Goal: Task Accomplishment & Management: Manage account settings

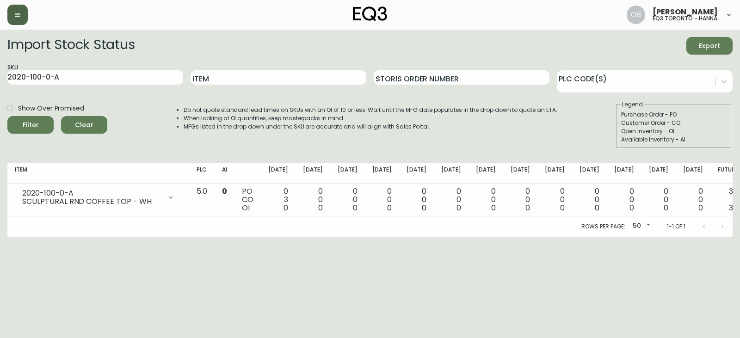
click at [26, 12] on button "button" at bounding box center [17, 15] width 20 height 20
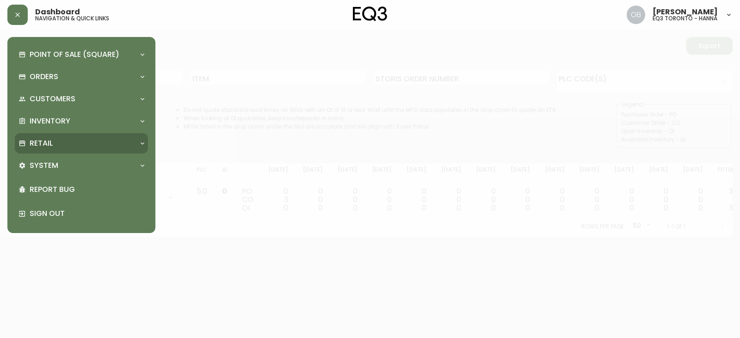
click at [51, 143] on p "Retail" at bounding box center [41, 143] width 23 height 10
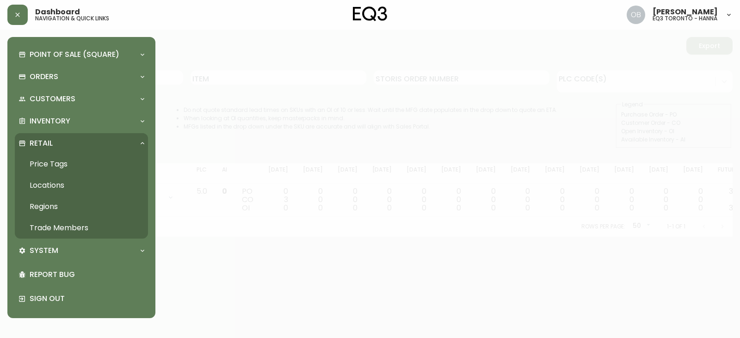
click at [49, 233] on link "Trade Members" at bounding box center [81, 227] width 133 height 21
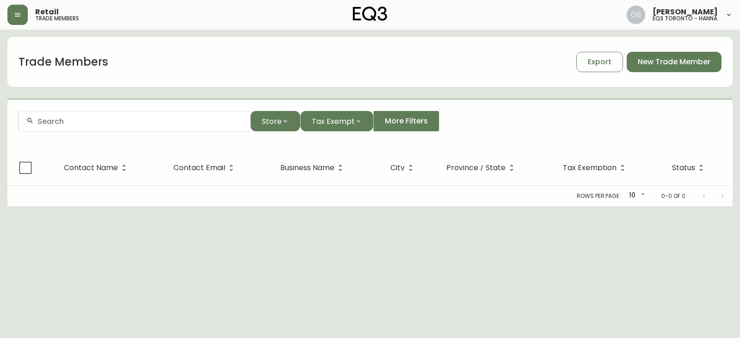
click at [86, 122] on input "text" at bounding box center [139, 121] width 205 height 9
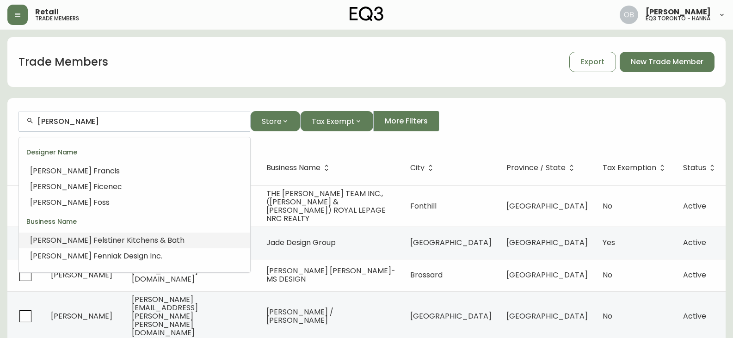
click at [98, 244] on span "elstiner Kitchens & Bath" at bounding box center [141, 240] width 87 height 11
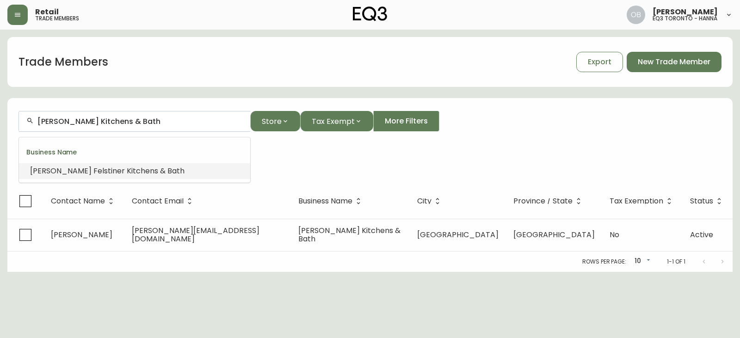
click at [66, 120] on input "[PERSON_NAME] Kitchens & Bath" at bounding box center [139, 121] width 205 height 9
type input "[PERSON_NAME] Kitchens & Bath"
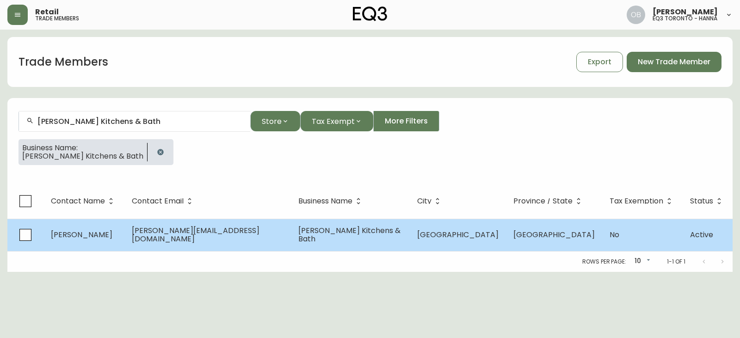
click at [124, 224] on td "[PERSON_NAME]" at bounding box center [83, 235] width 81 height 32
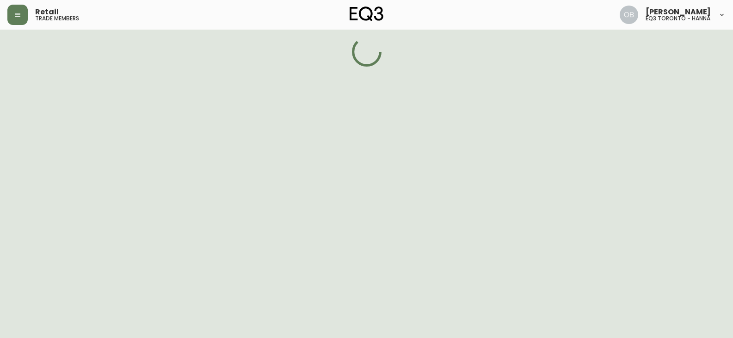
select select "ON"
select select "CA"
select select "CA_EN"
select select "Other"
select select "Interior Designer"
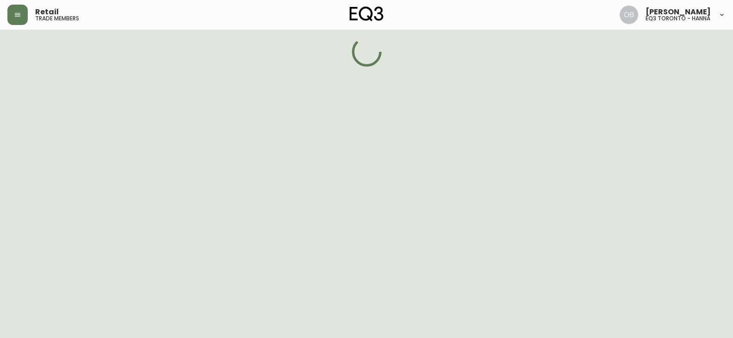
select select "false"
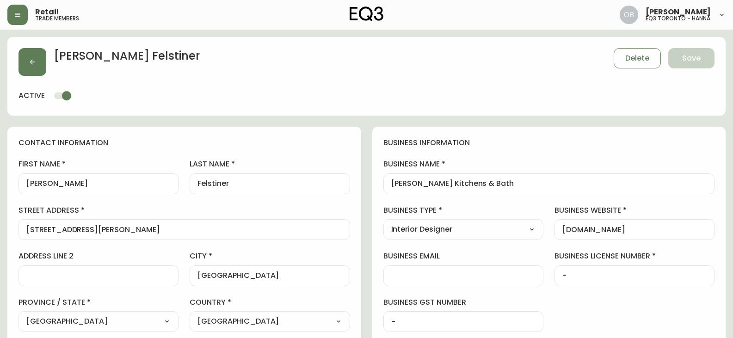
type input "EQ3 [GEOGRAPHIC_DATA] - [PERSON_NAME]"
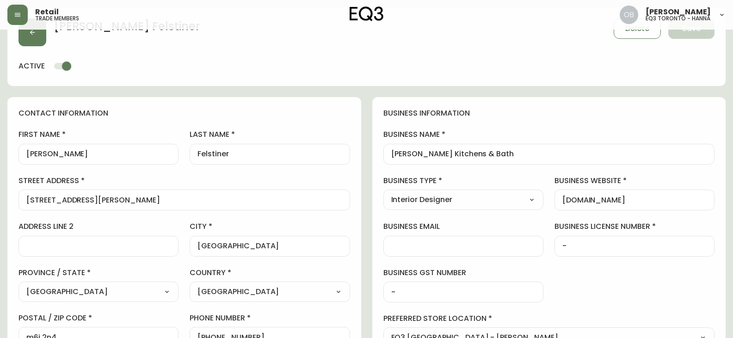
select select "cjw10z96s008u6gs0ccm7hd19"
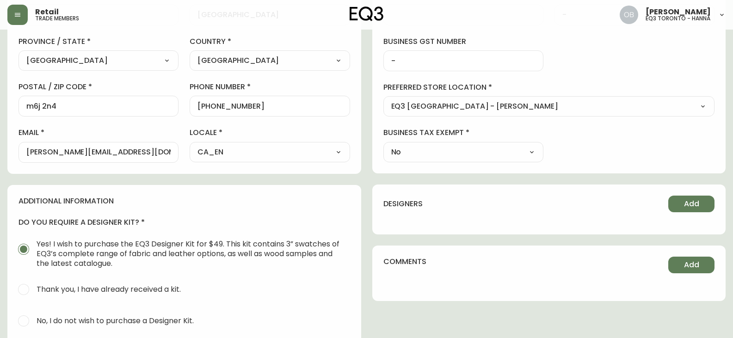
scroll to position [0, 0]
drag, startPoint x: 116, startPoint y: 154, endPoint x: 0, endPoint y: 165, distance: 116.0
click at [0, 165] on main "[PERSON_NAME] Save active contact information first name [PERSON_NAME] last nam…" at bounding box center [366, 143] width 733 height 748
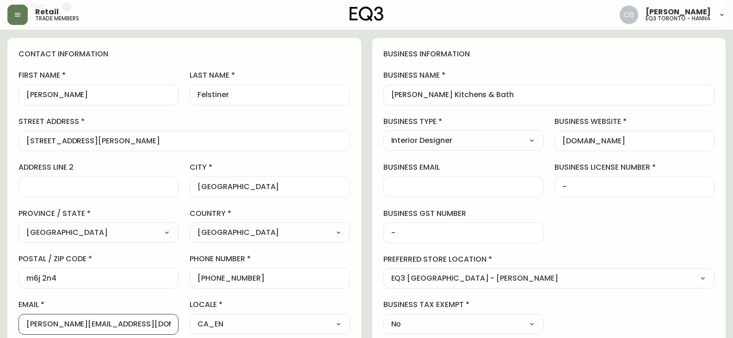
scroll to position [0, 0]
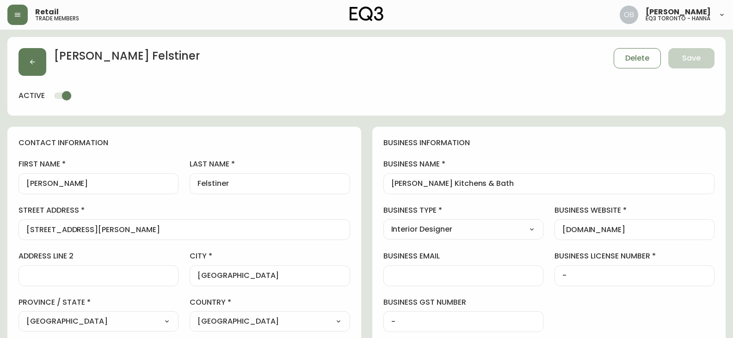
click at [50, 70] on div "[PERSON_NAME] Delete Save" at bounding box center [366, 62] width 696 height 28
click at [43, 66] on button "button" at bounding box center [32, 62] width 28 height 28
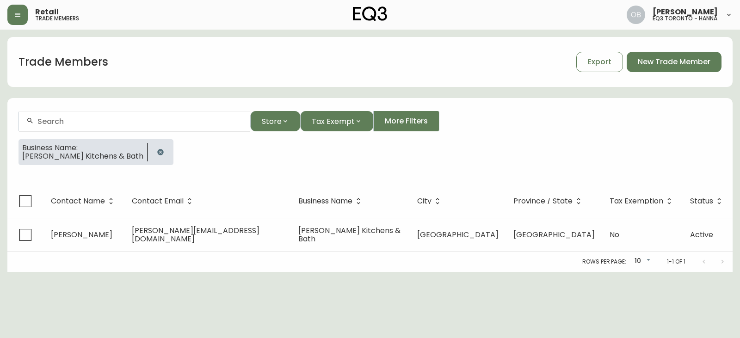
click at [159, 156] on button "button" at bounding box center [160, 152] width 18 height 18
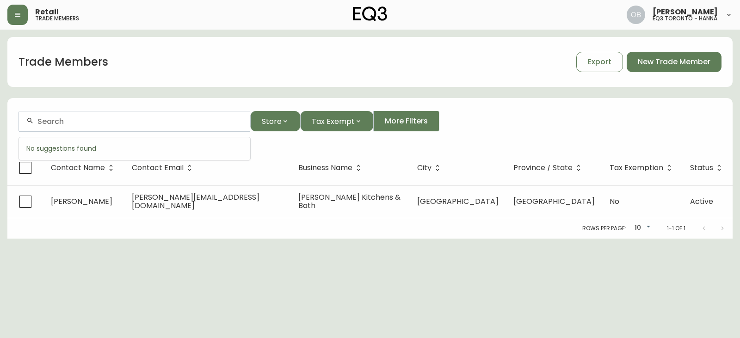
click at [135, 120] on input "text" at bounding box center [139, 121] width 205 height 9
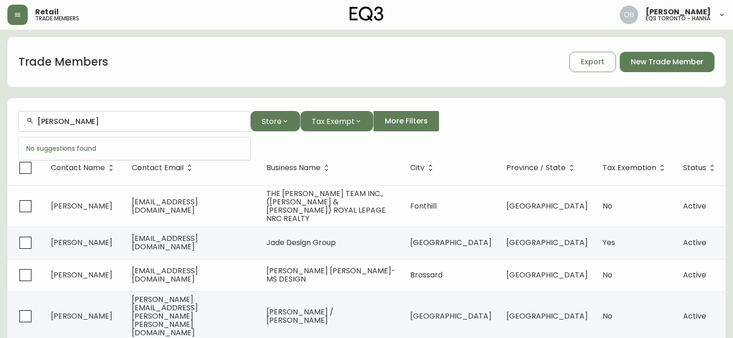
click at [0, 125] on main "Trade Members Export New Trade Member [PERSON_NAME] Store Tax Exempt More Filte…" at bounding box center [366, 293] width 733 height 526
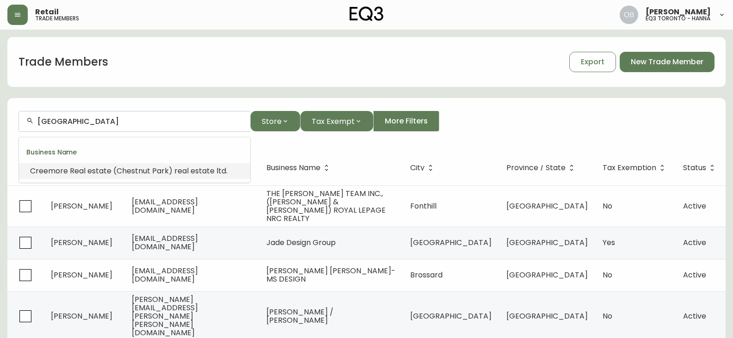
click at [138, 173] on span "Chestnut" at bounding box center [133, 170] width 34 height 11
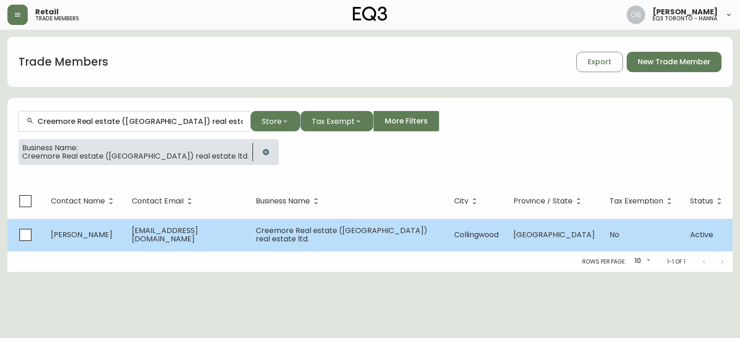
type input "Creemore Real estate ([GEOGRAPHIC_DATA]) real estate ltd."
click at [324, 227] on span "Creemore Real estate ([GEOGRAPHIC_DATA]) real estate ltd." at bounding box center [341, 234] width 171 height 19
select select "ON"
select select "CA"
select select "CA_EN"
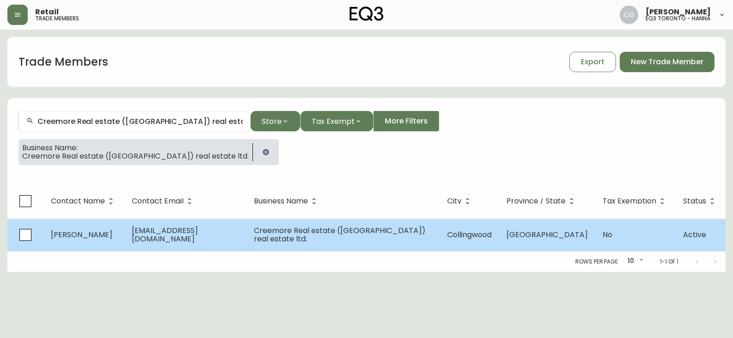
select select "Other"
select select "false"
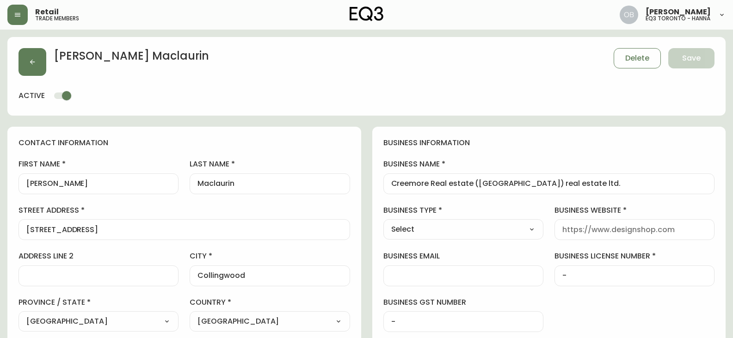
type input "EQ3 [GEOGRAPHIC_DATA] - [PERSON_NAME]"
select select "cjw10z96s008u6gs0ccm7hd19"
click at [410, 184] on input "Creemore Real estate ([GEOGRAPHIC_DATA]) real estate ltd." at bounding box center [549, 183] width 316 height 9
drag, startPoint x: 410, startPoint y: 184, endPoint x: 462, endPoint y: 181, distance: 52.3
click at [462, 181] on input "Creemore Real estate ([GEOGRAPHIC_DATA]) real estate ltd." at bounding box center [549, 183] width 316 height 9
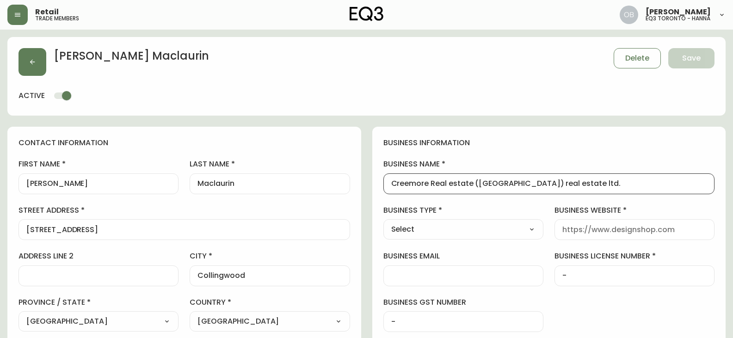
click at [579, 185] on input "Creemore Real estate ([GEOGRAPHIC_DATA]) real estate ltd." at bounding box center [549, 183] width 316 height 9
click at [612, 183] on input "Creemore Real estate ([GEOGRAPHIC_DATA]) real estate ltd." at bounding box center [549, 183] width 316 height 9
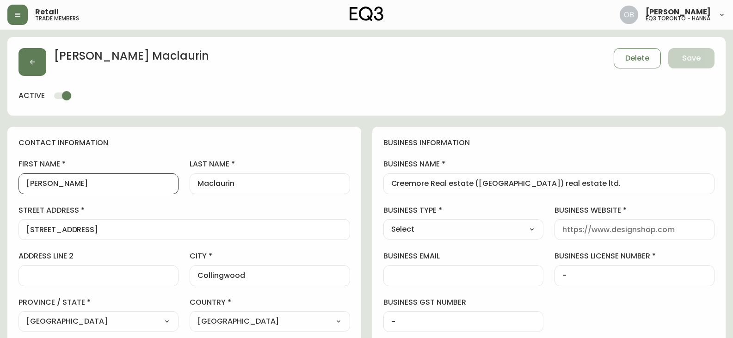
click at [236, 127] on div "contact information first name [PERSON_NAME] last name [PERSON_NAME][GEOGRAPHIC…" at bounding box center [184, 281] width 354 height 308
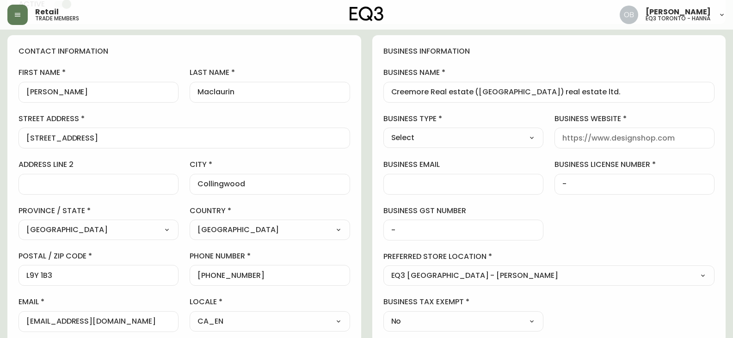
scroll to position [92, 0]
